Goal: Task Accomplishment & Management: Manage account settings

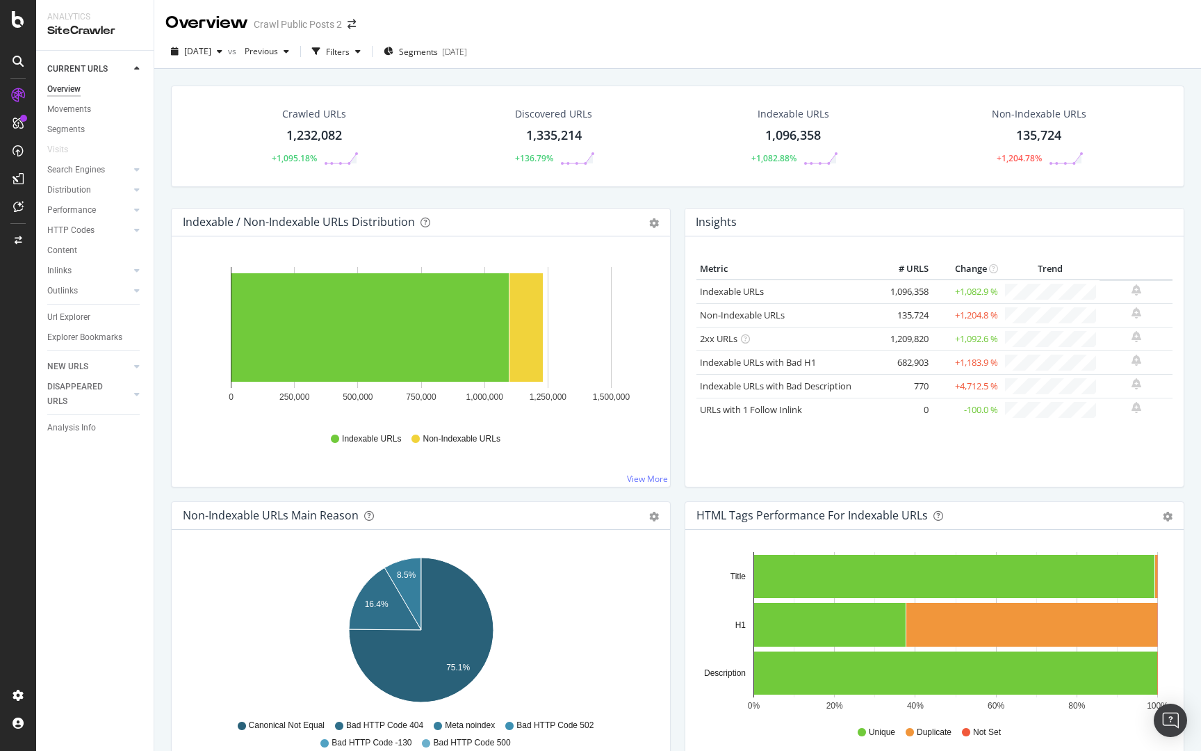
click at [11, 22] on div at bounding box center [17, 19] width 33 height 17
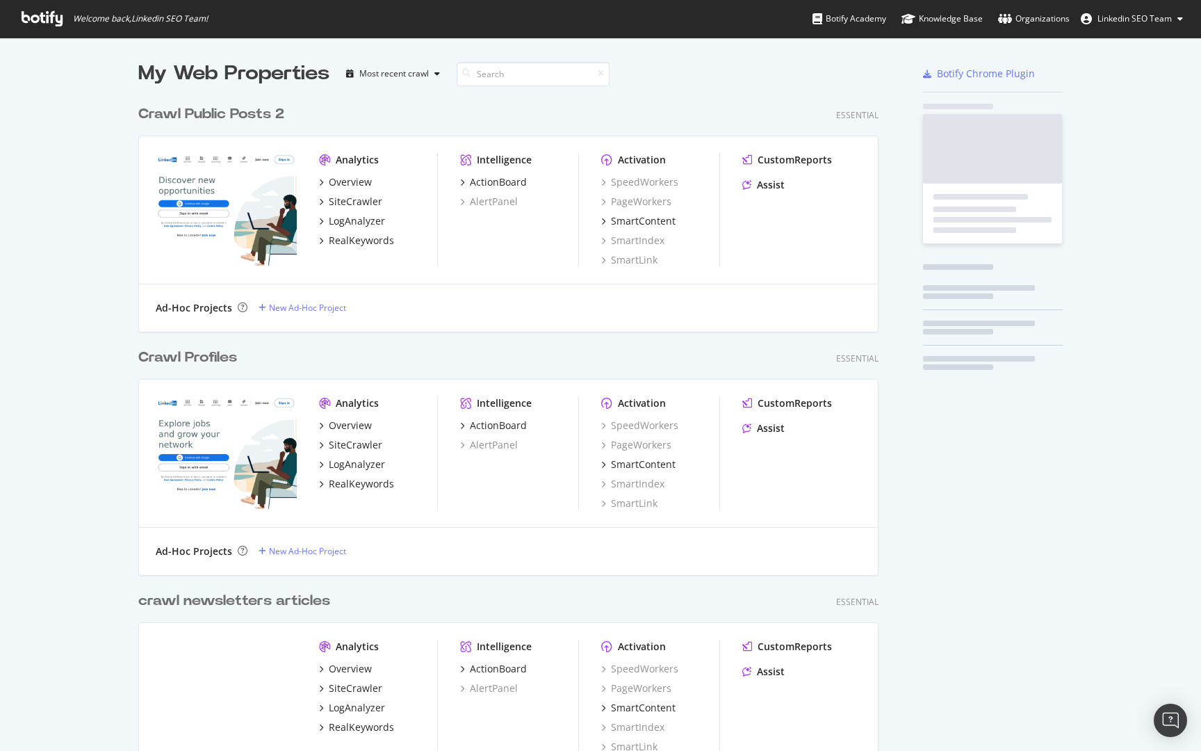
scroll to position [751, 1201]
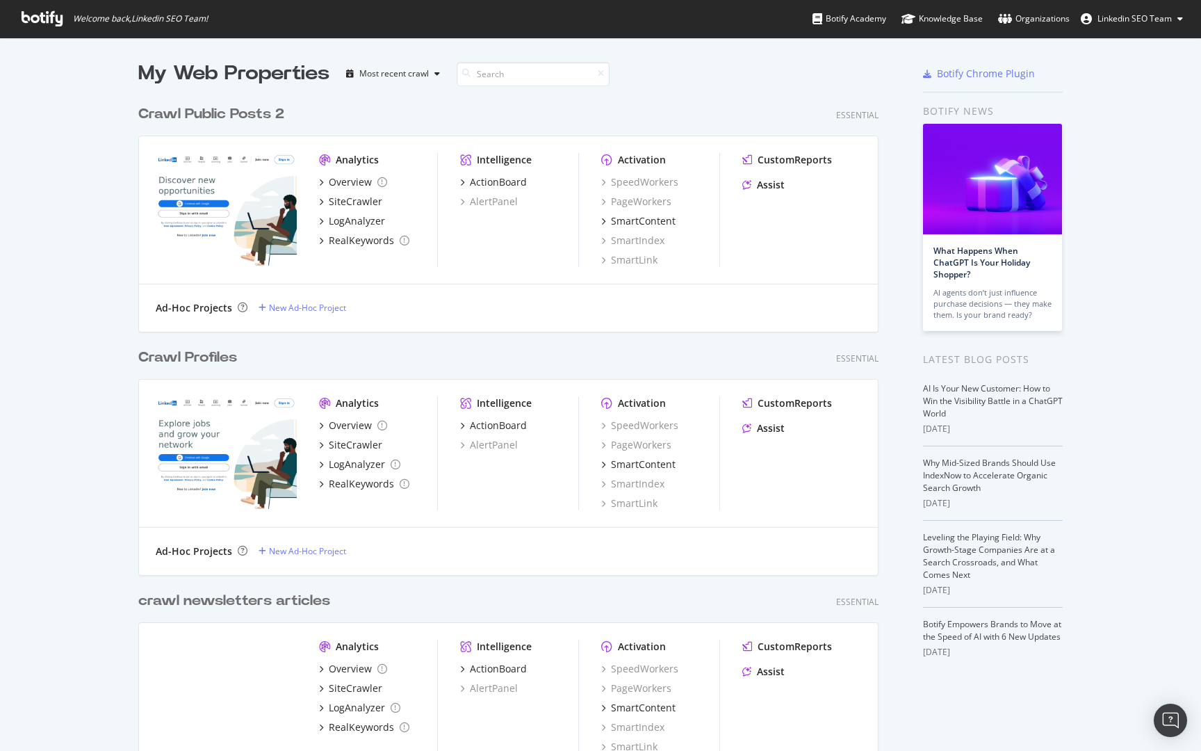
click at [247, 106] on div "Crawl Public Posts 2" at bounding box center [211, 114] width 146 height 20
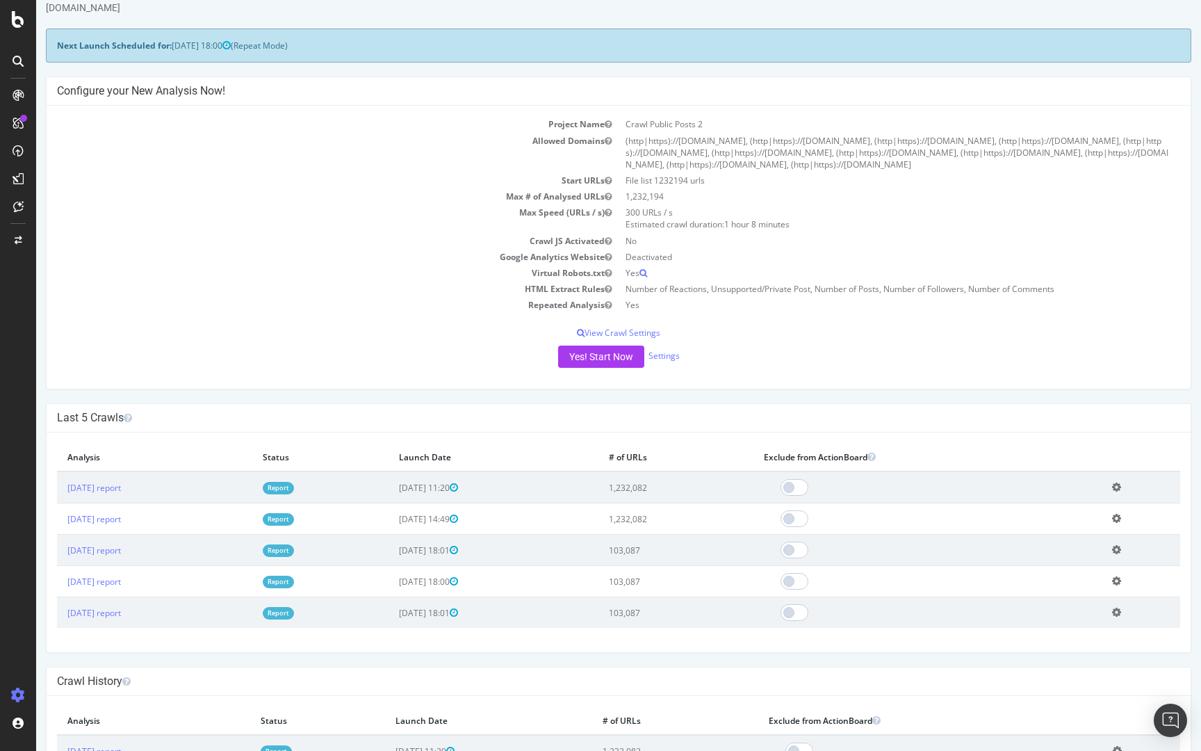
scroll to position [127, 0]
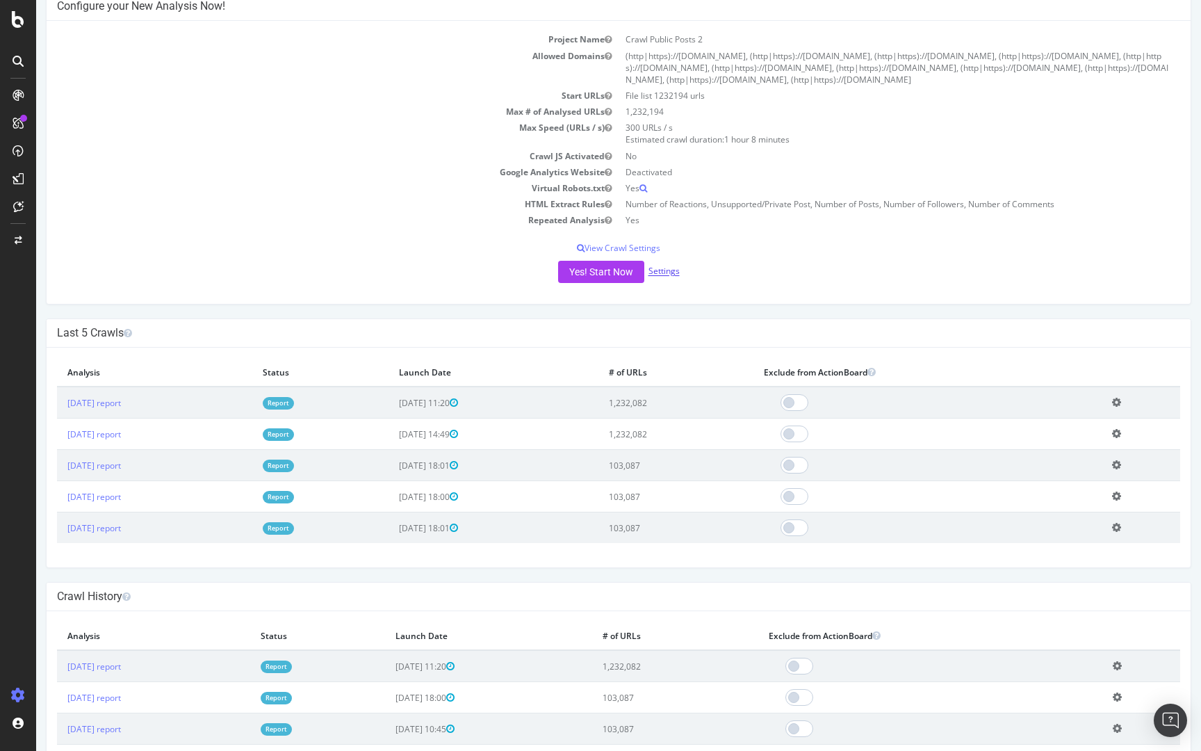
click at [662, 270] on link "Settings" at bounding box center [663, 272] width 31 height 12
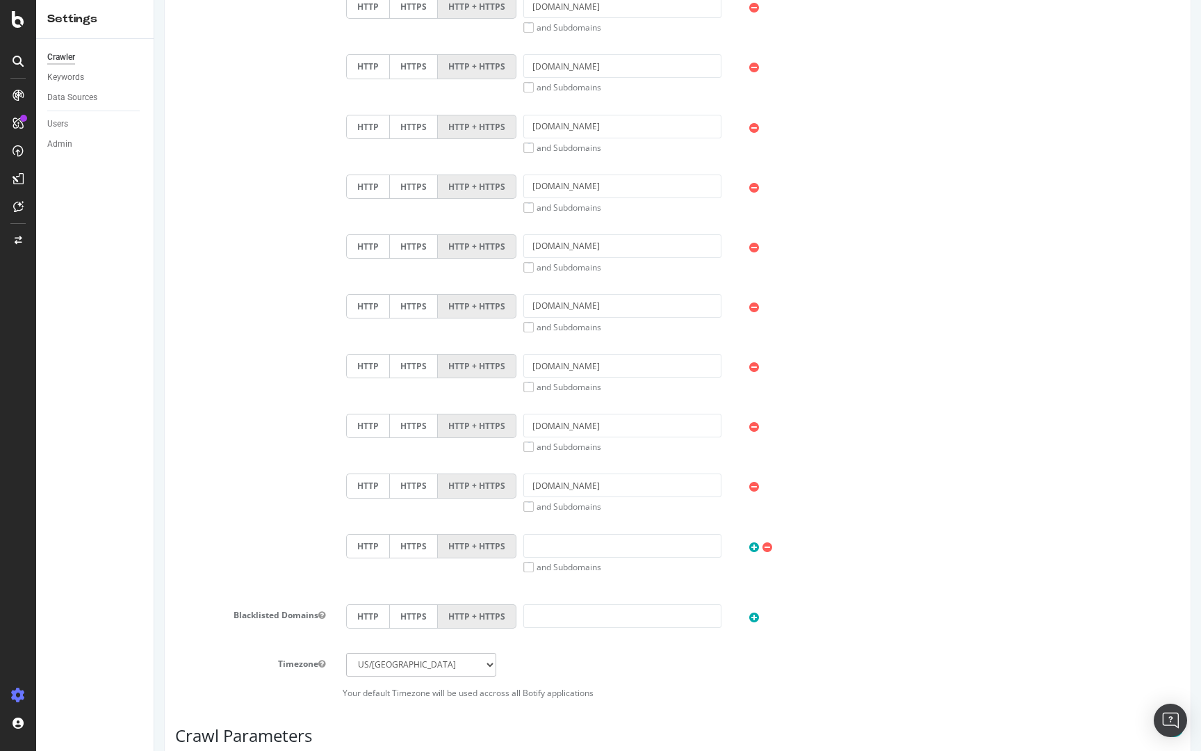
scroll to position [1029, 0]
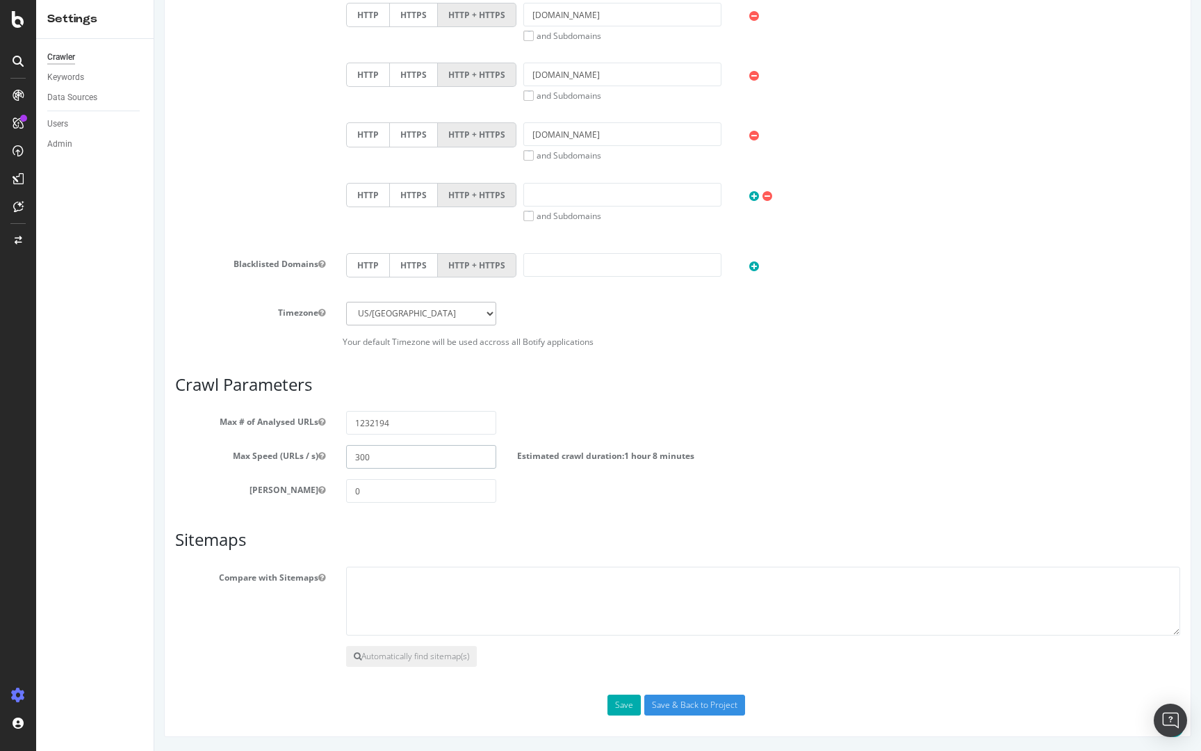
drag, startPoint x: 377, startPoint y: 457, endPoint x: 359, endPoint y: 456, distance: 17.4
click at [359, 457] on input "300" at bounding box center [421, 457] width 150 height 24
type input "3"
click at [361, 452] on input "400" at bounding box center [421, 457] width 150 height 24
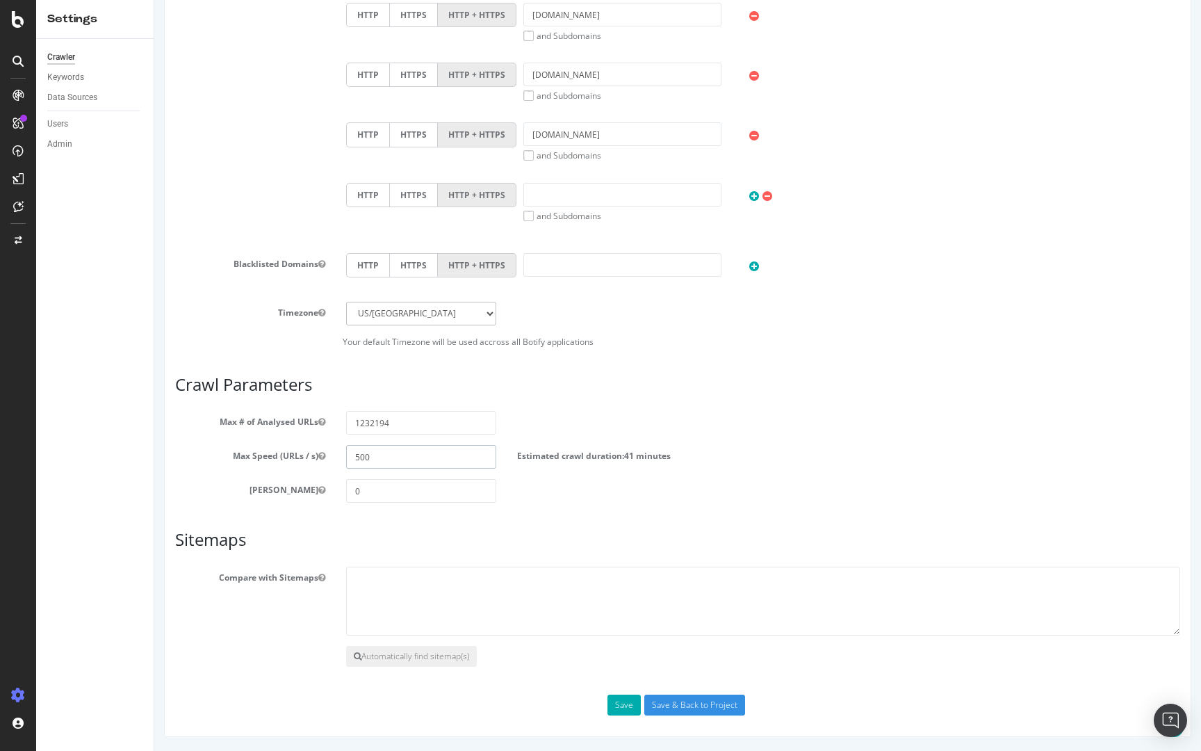
type input "500"
click at [652, 704] on input "Save & Back to Project" at bounding box center [694, 704] width 101 height 21
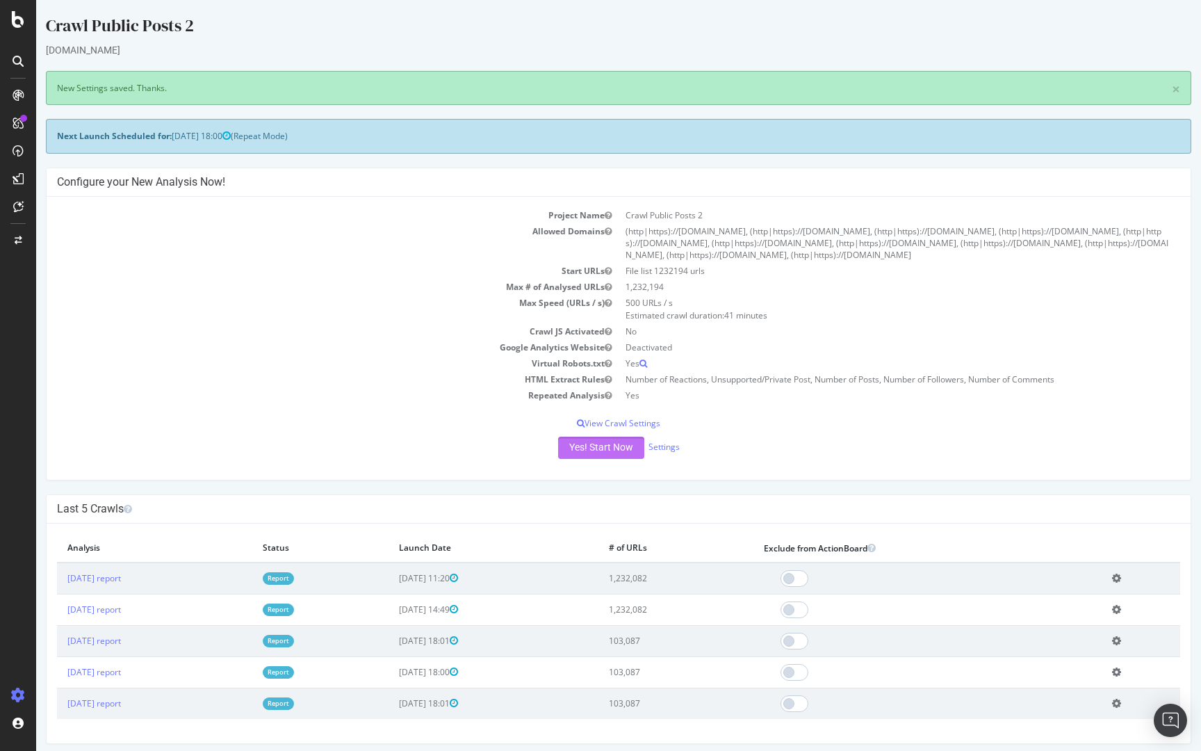
click at [593, 443] on button "Yes! Start Now" at bounding box center [601, 447] width 86 height 22
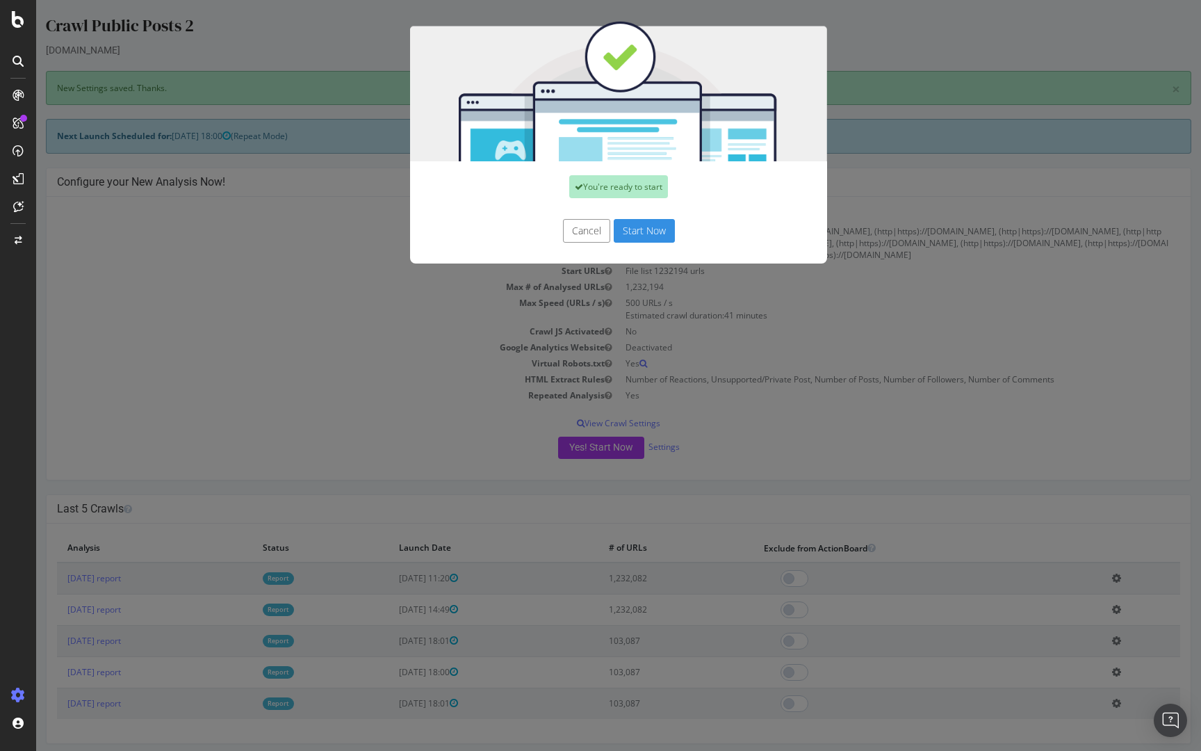
click at [655, 239] on button "Start Now" at bounding box center [644, 231] width 61 height 24
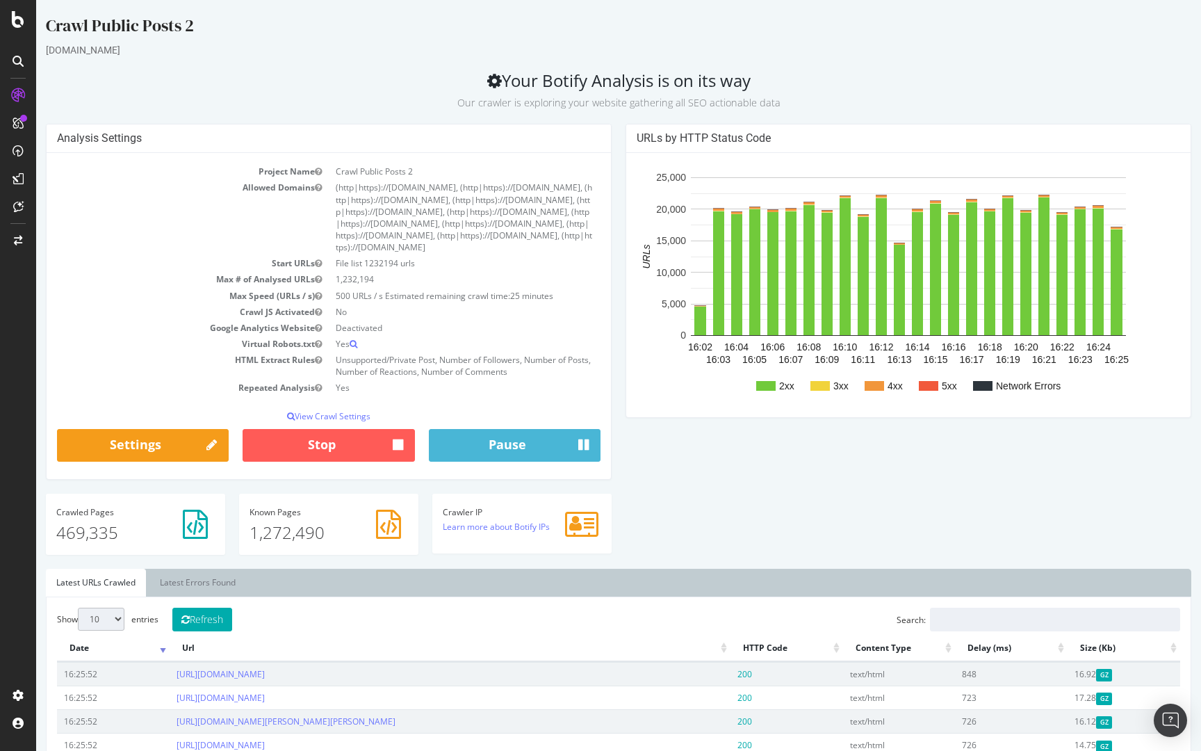
click at [907, 469] on div "Analysis Settings Project Name Crawl Public Posts 2 Allowed Domains (http|https…" at bounding box center [618, 346] width 1159 height 445
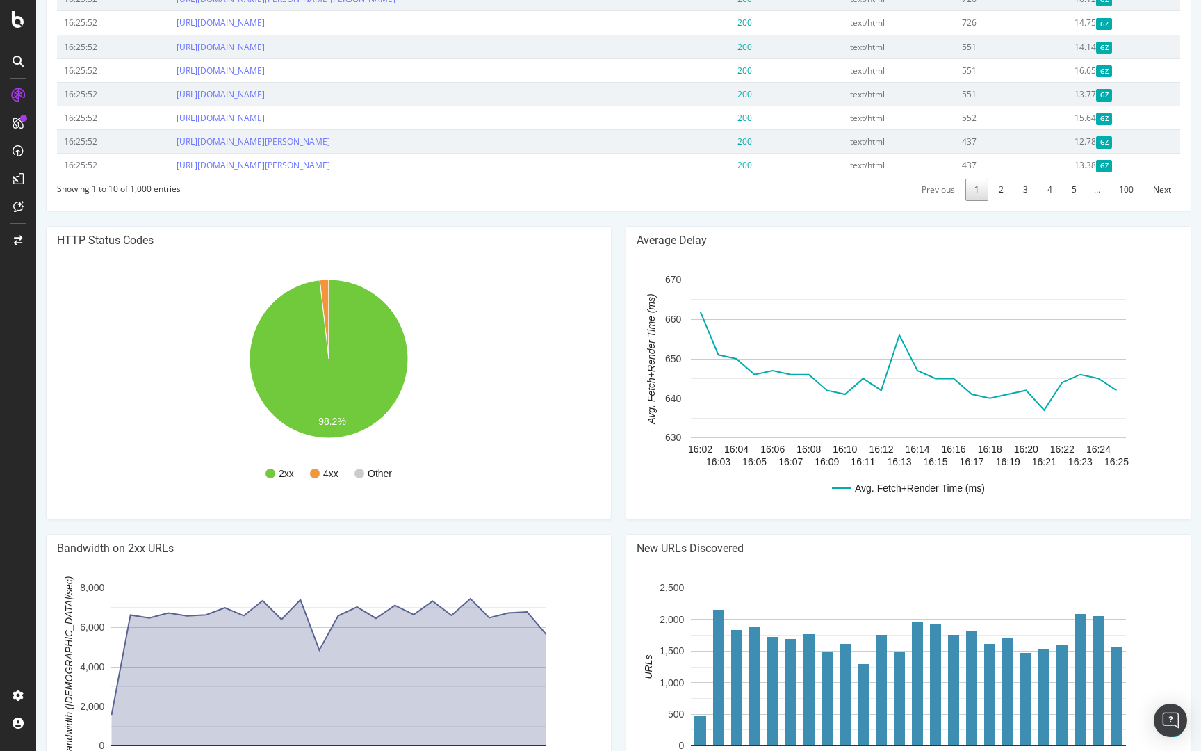
scroll to position [824, 0]
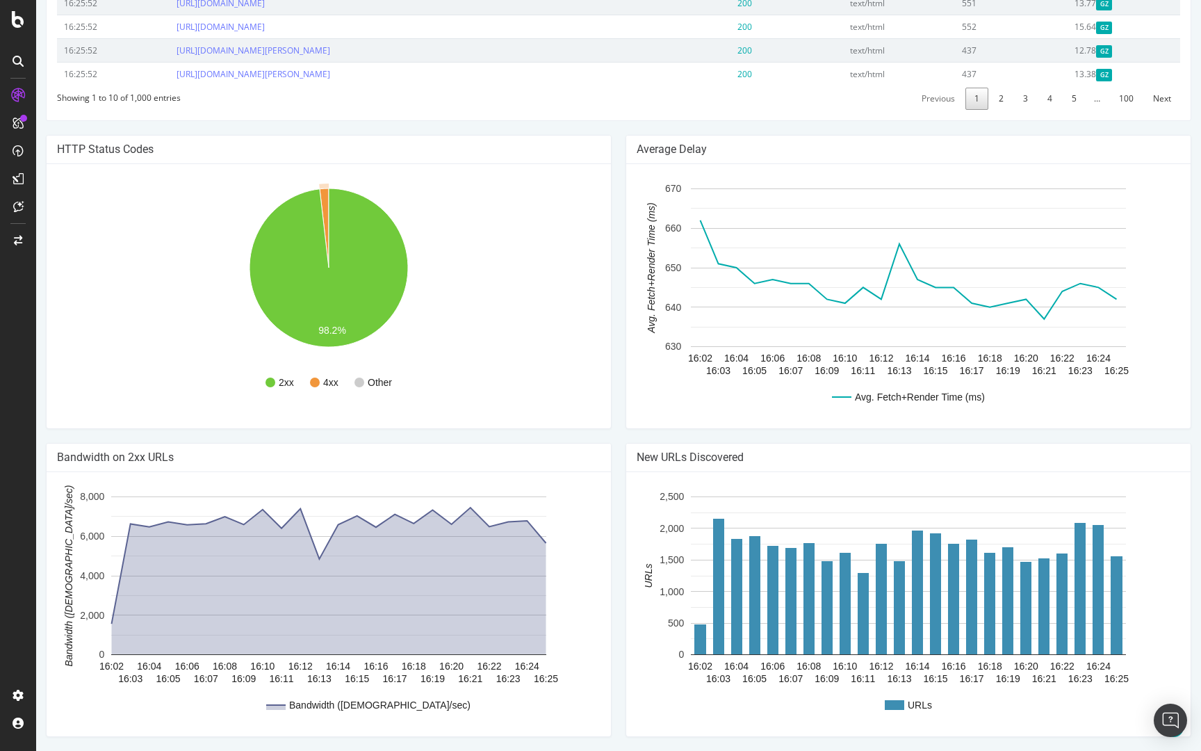
click at [320, 384] on rect "A chart." at bounding box center [324, 382] width 28 height 10
click at [315, 382] on circle "A chart." at bounding box center [315, 382] width 10 height 10
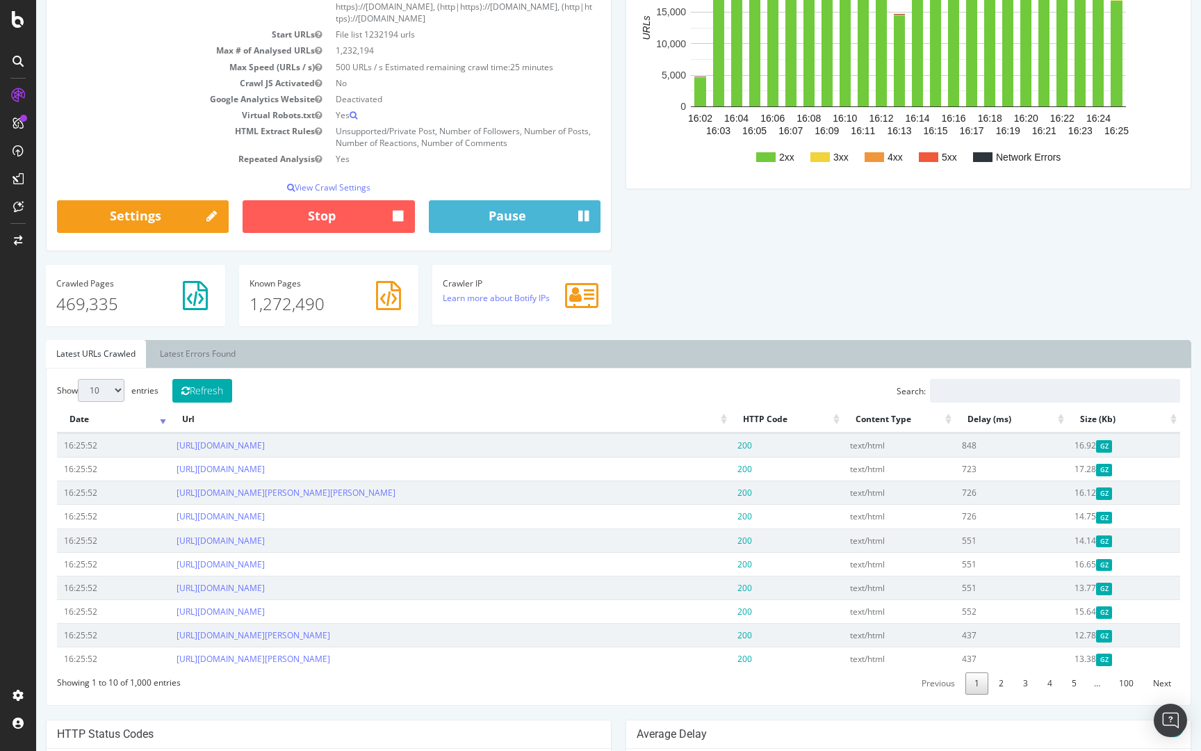
scroll to position [0, 0]
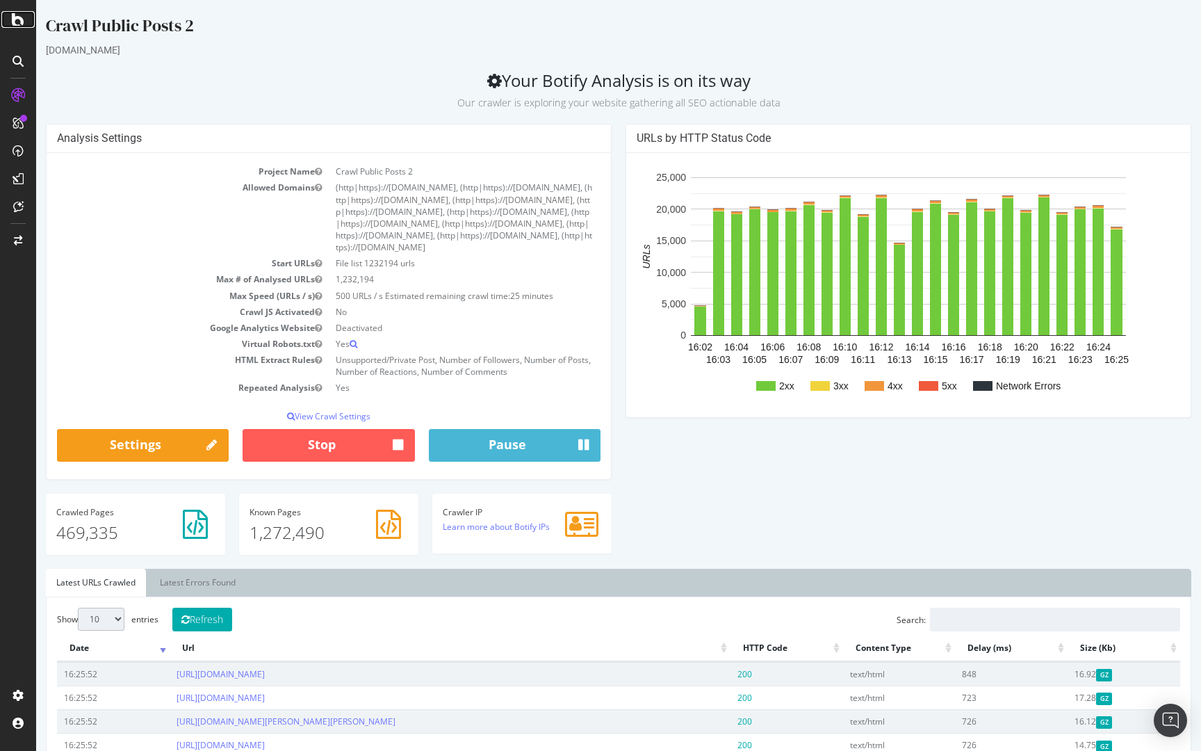
click at [23, 22] on icon at bounding box center [18, 19] width 13 height 17
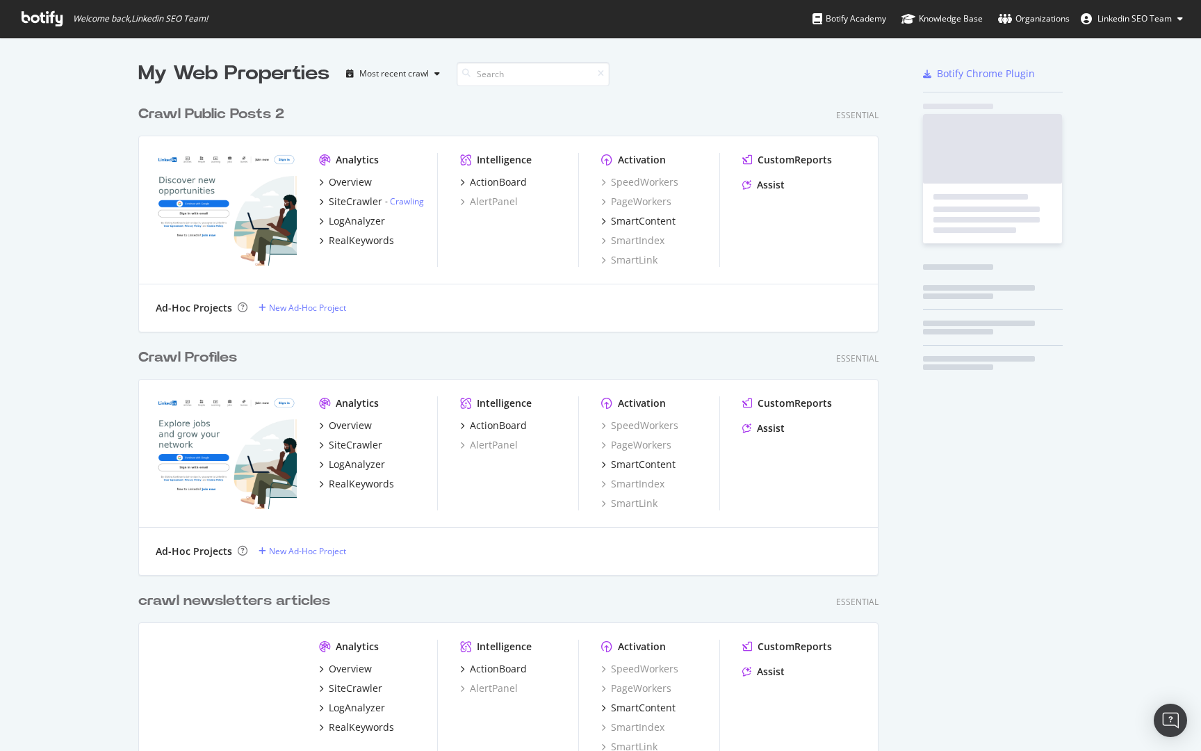
scroll to position [3246, 751]
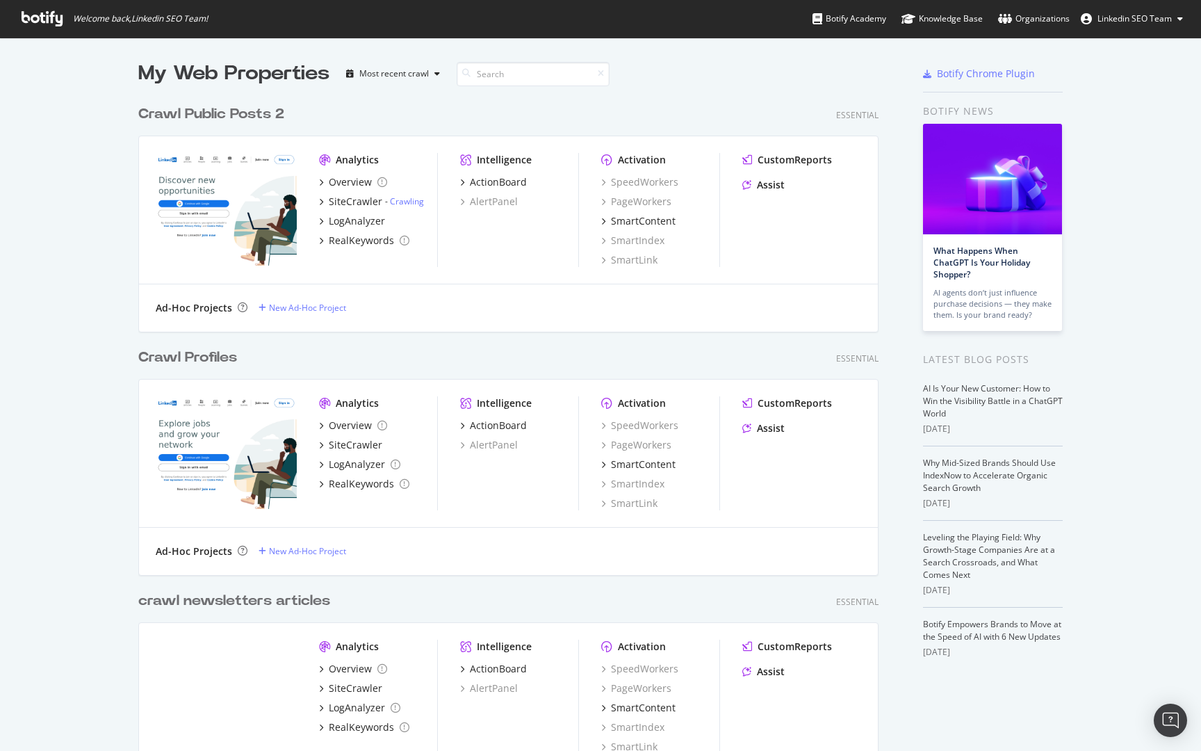
click at [227, 120] on div "Crawl Public Posts 2" at bounding box center [211, 114] width 146 height 20
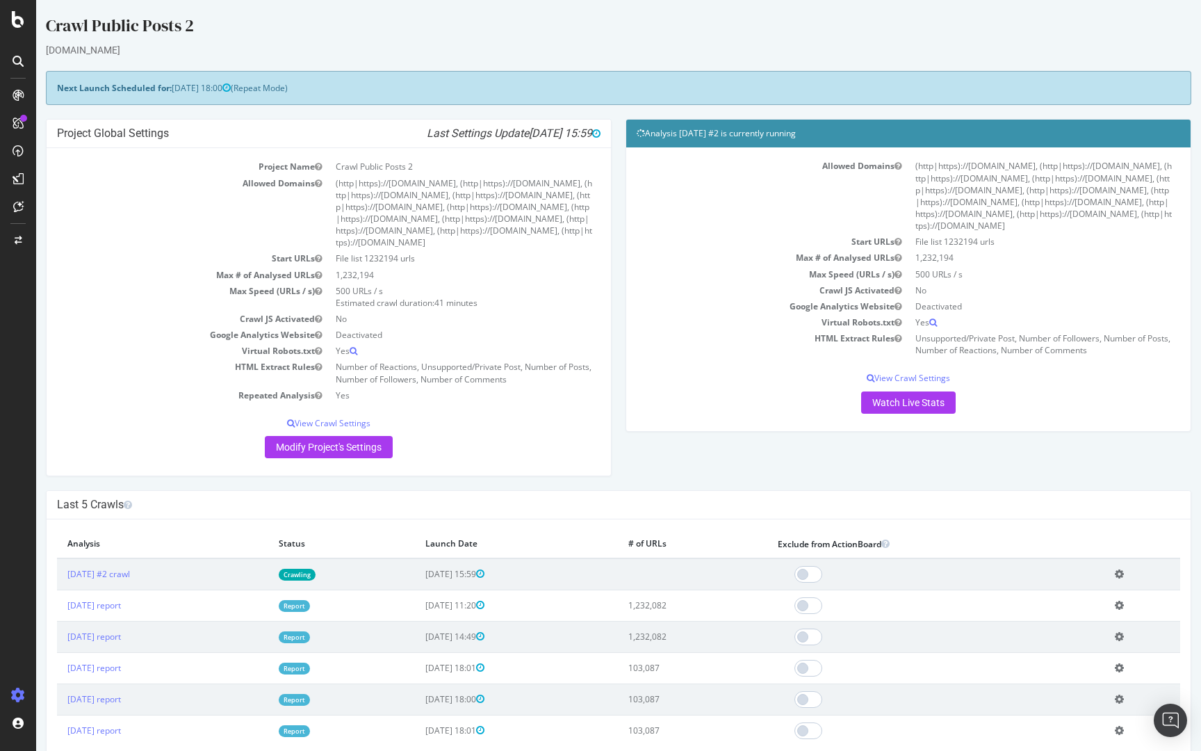
click at [117, 565] on td "2025 Aug. 15th #2 crawl" at bounding box center [162, 574] width 211 height 32
click at [114, 576] on link "2025 Aug. 15th #2 crawl" at bounding box center [98, 574] width 63 height 12
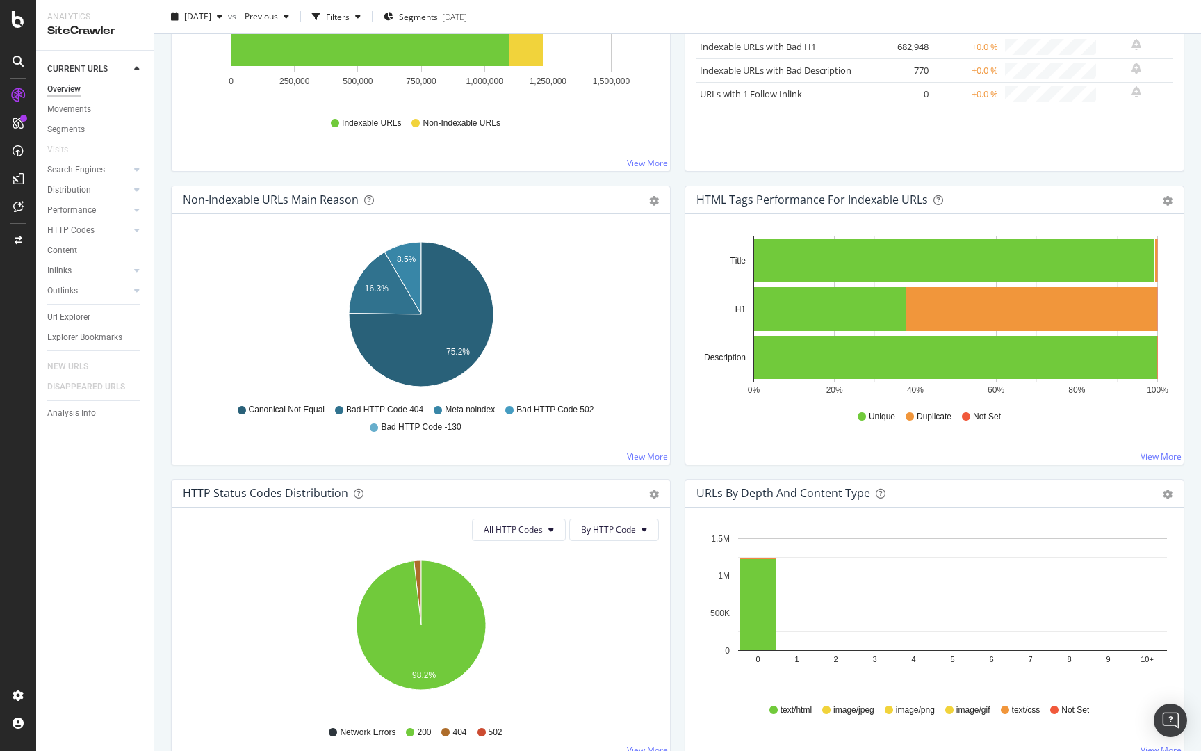
scroll to position [520, 0]
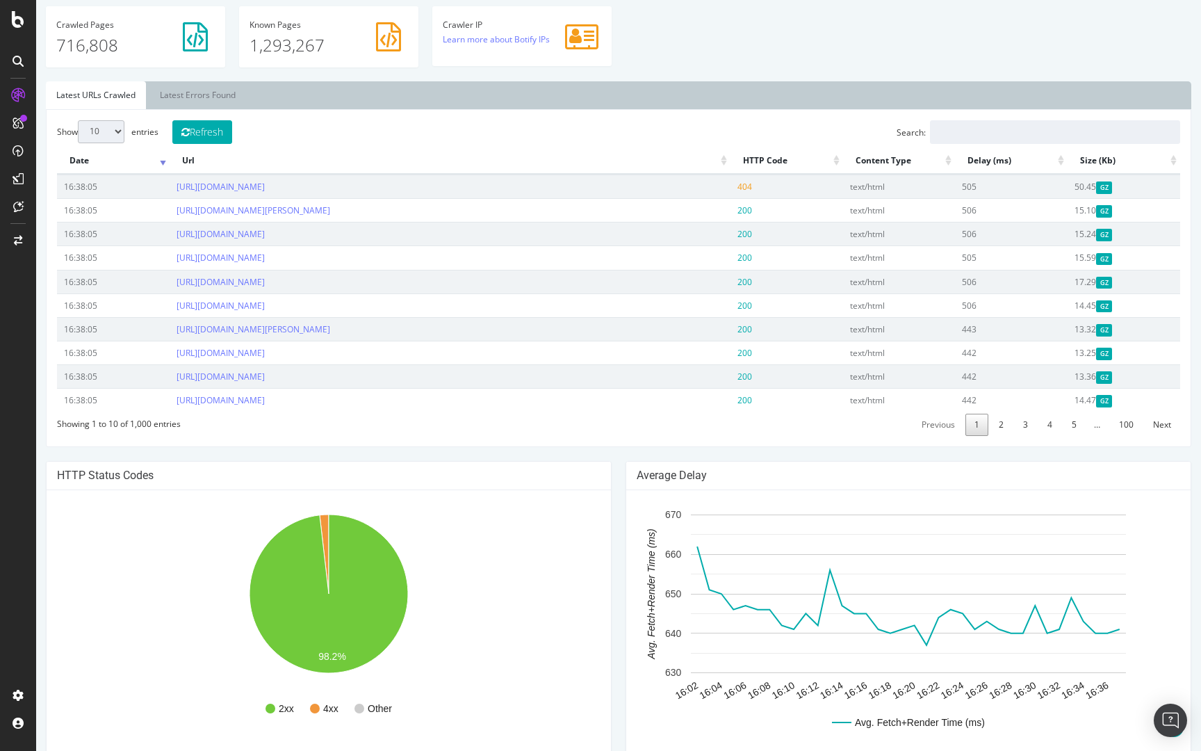
scroll to position [308, 0]
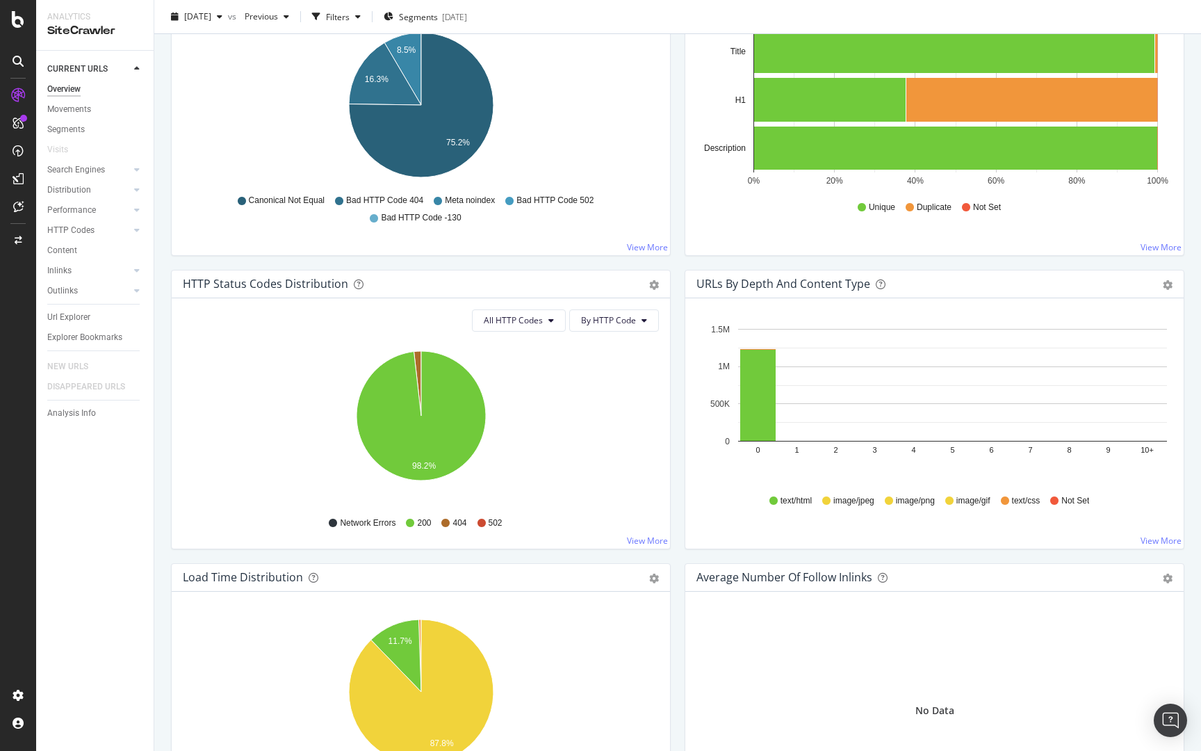
scroll to position [551, 0]
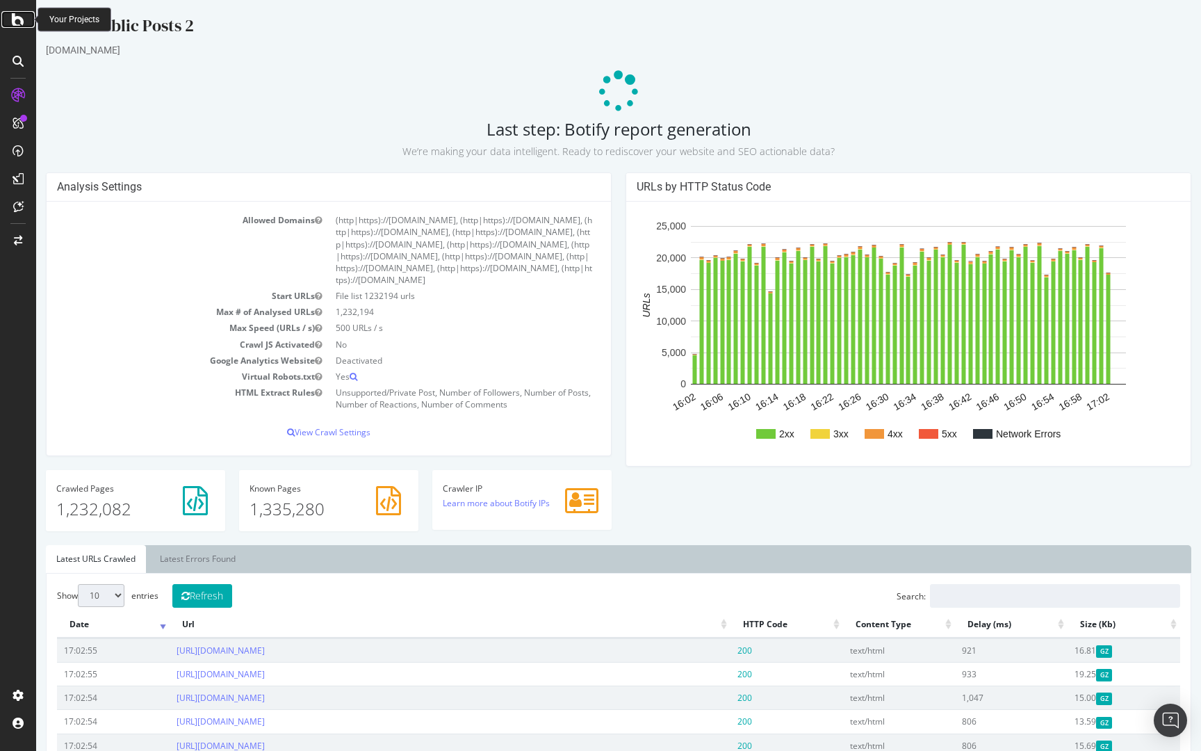
click at [15, 26] on icon at bounding box center [18, 19] width 13 height 17
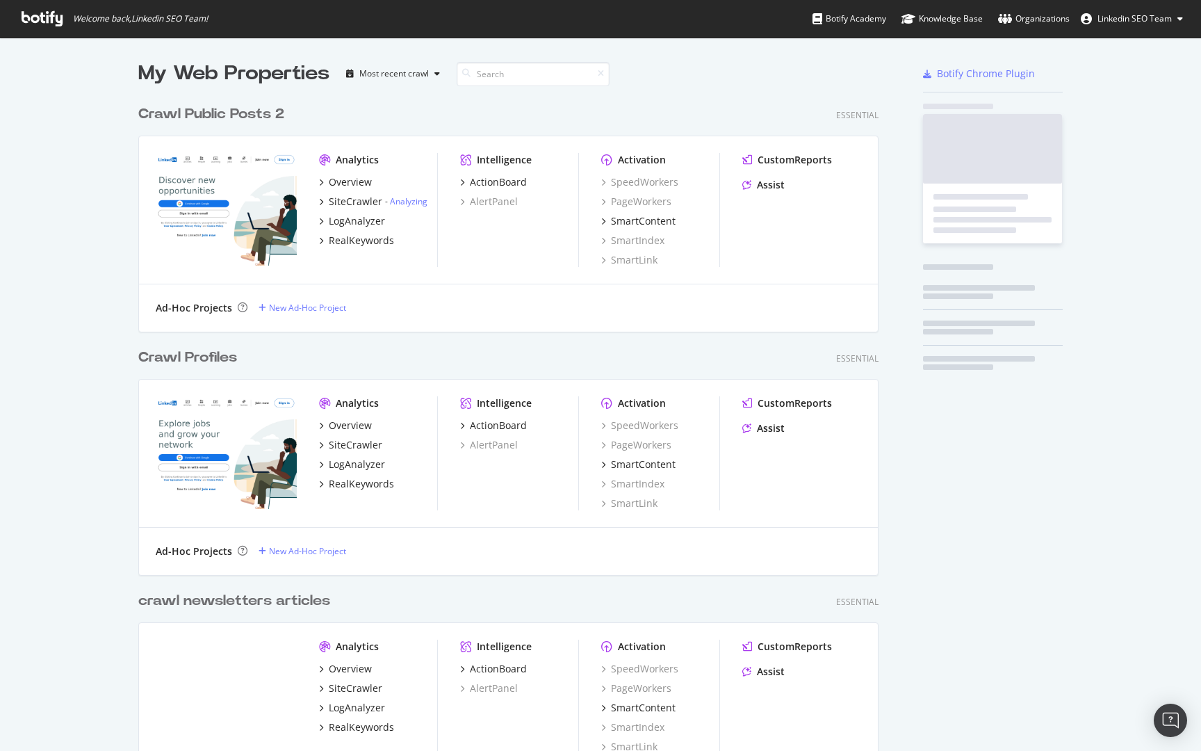
scroll to position [751, 1201]
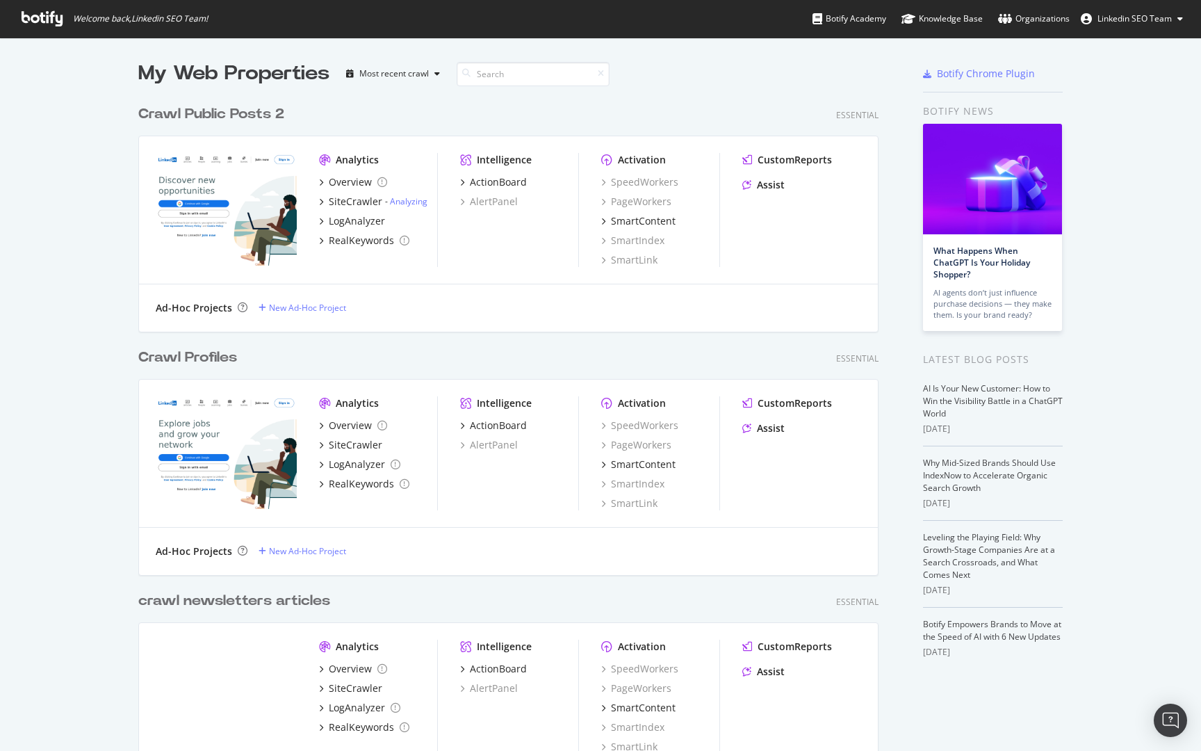
click at [252, 113] on div "Crawl Public Posts 2" at bounding box center [211, 114] width 146 height 20
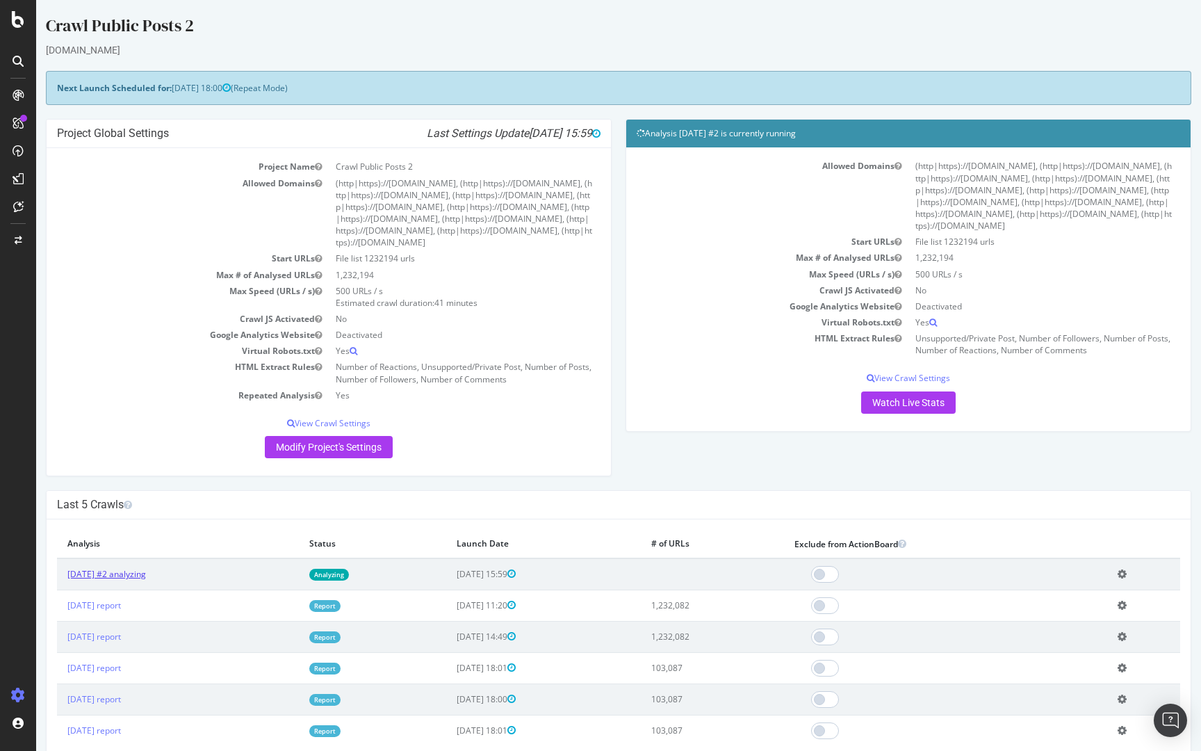
click at [110, 571] on link "2025 Aug. 15th #2 analyzing" at bounding box center [106, 574] width 79 height 12
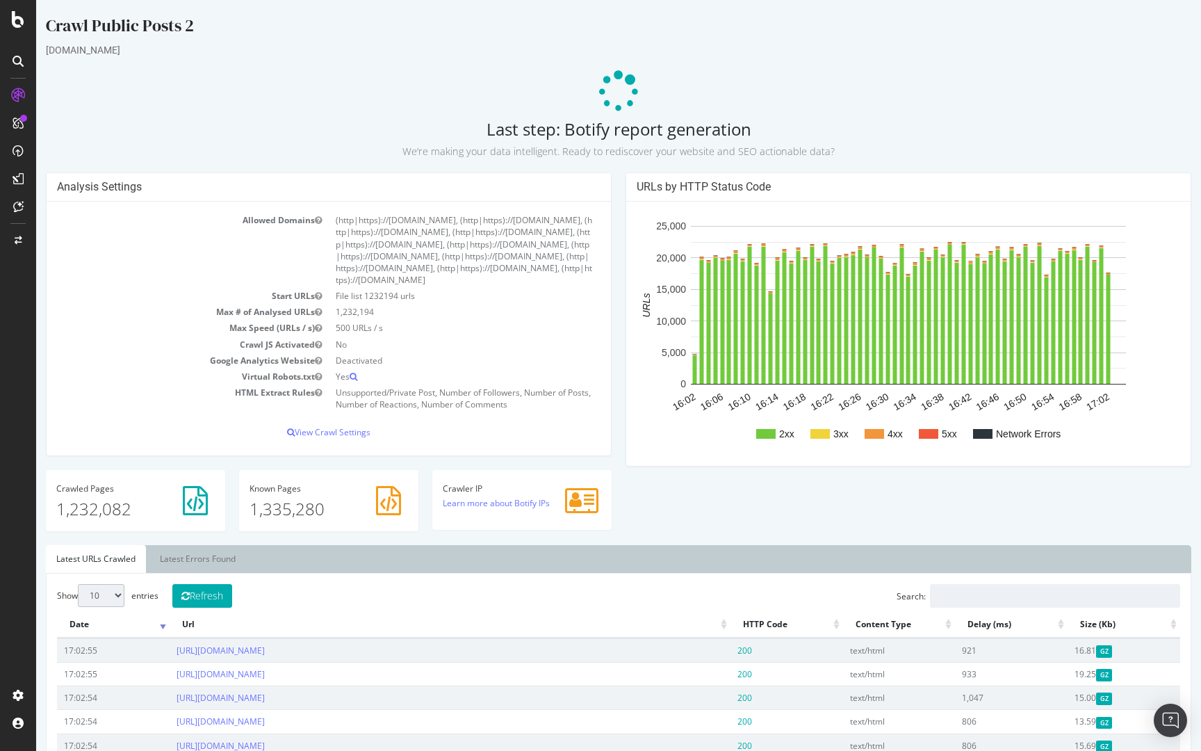
click at [126, 315] on td "Max # of Analysed URLs" at bounding box center [193, 312] width 272 height 16
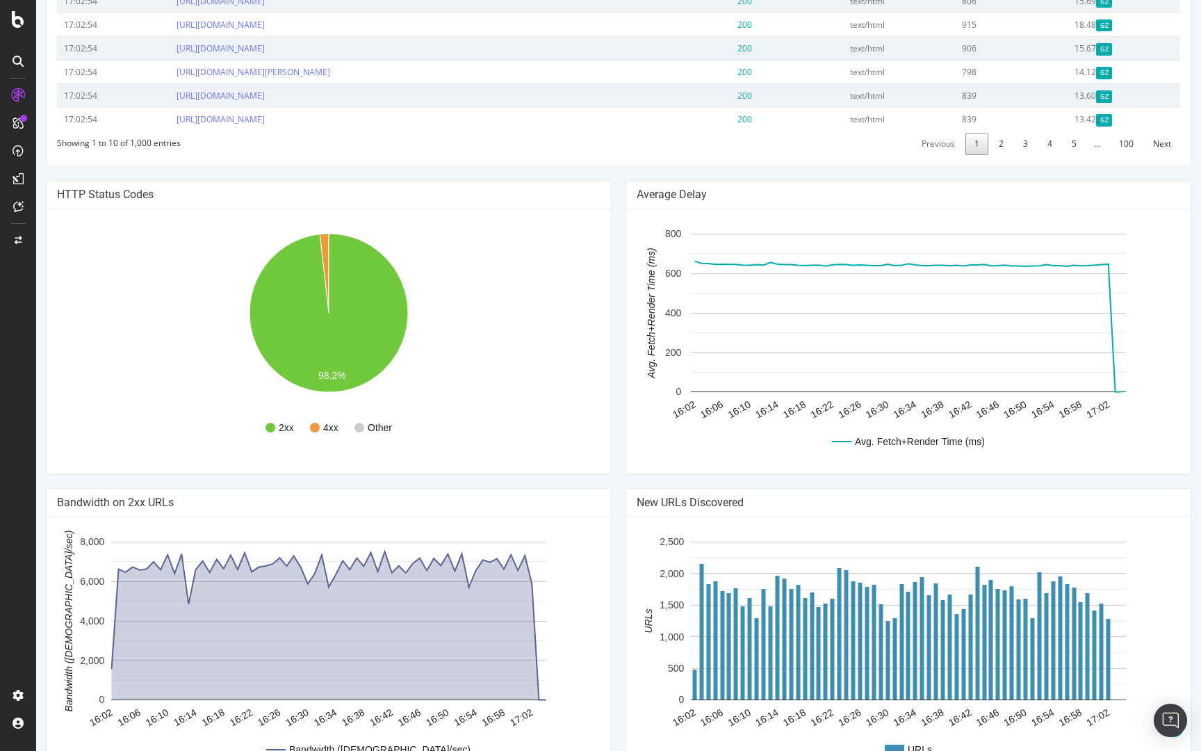
scroll to position [813, 0]
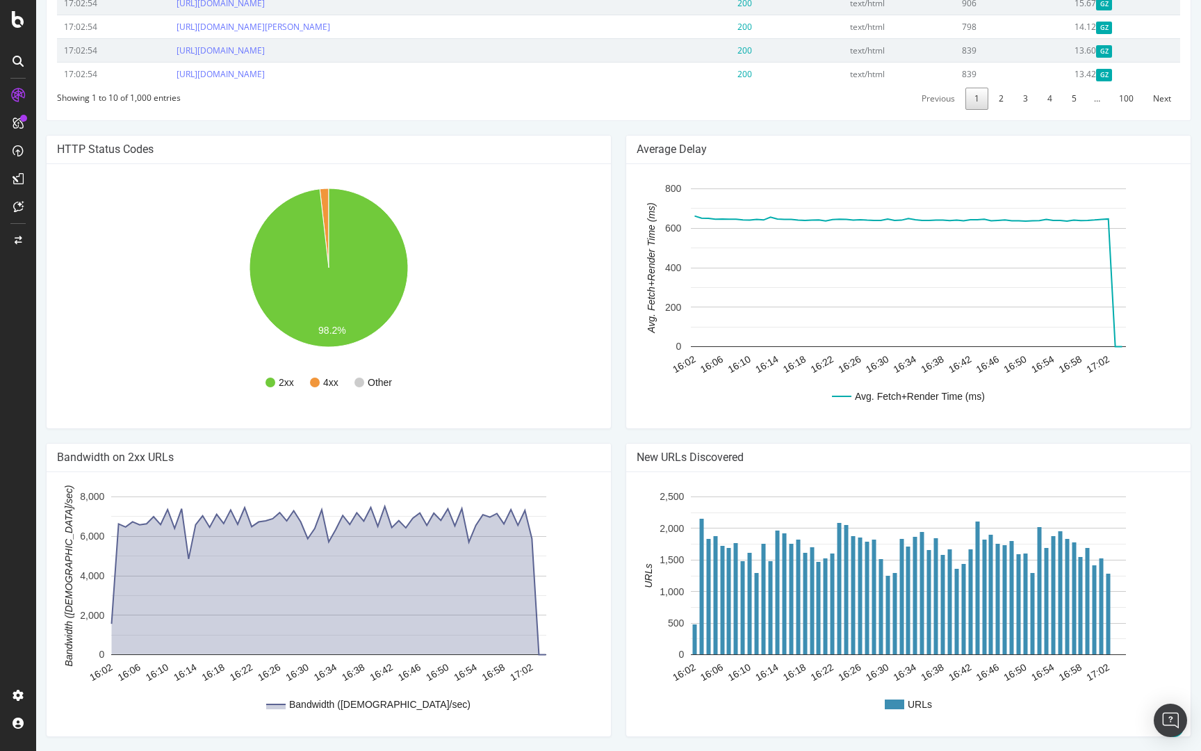
click at [541, 375] on rect "A chart." at bounding box center [329, 295] width 544 height 243
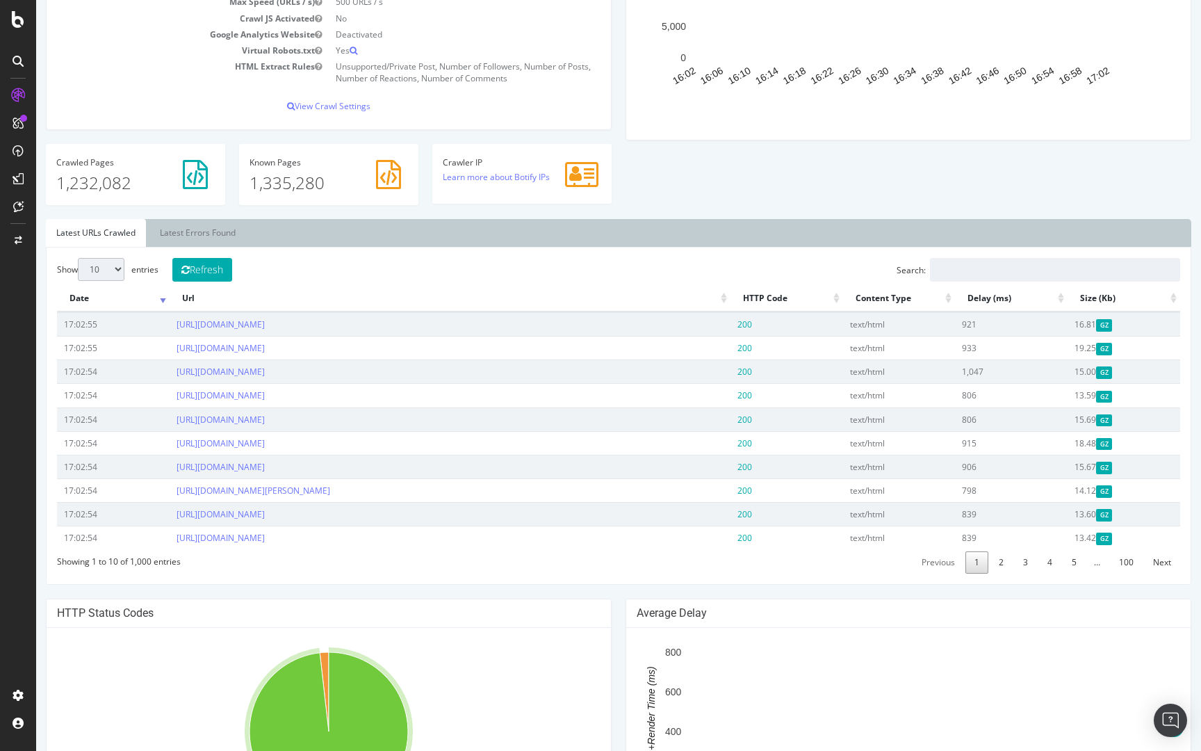
scroll to position [0, 0]
